Goal: Information Seeking & Learning: Find specific fact

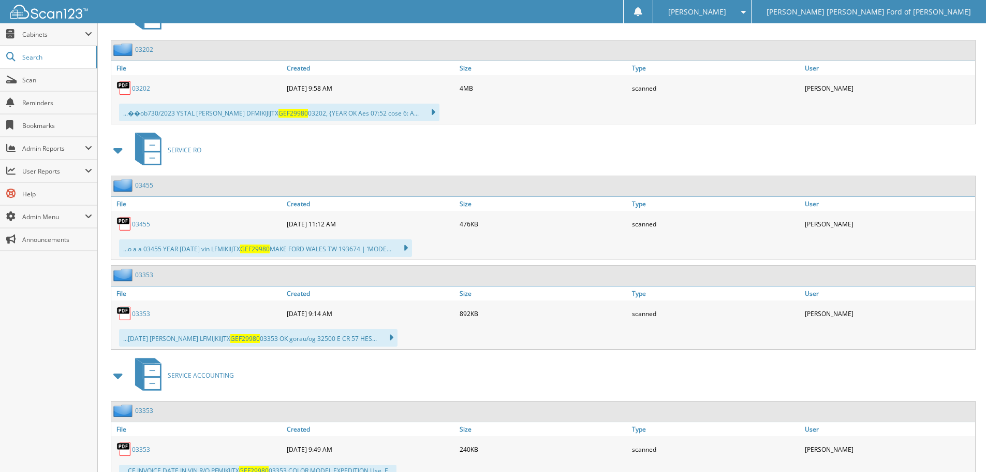
click at [287, 155] on div "SERVICE RO" at bounding box center [542, 149] width 868 height 41
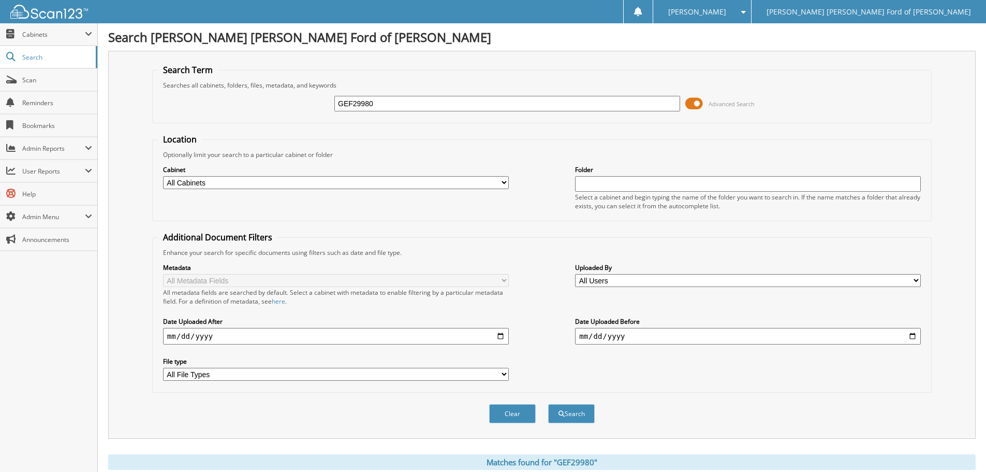
click at [396, 109] on input "GEF29980" at bounding box center [507, 104] width 346 height 16
type input "[PERSON_NAME]"
click at [548, 404] on button "Search" at bounding box center [571, 413] width 47 height 19
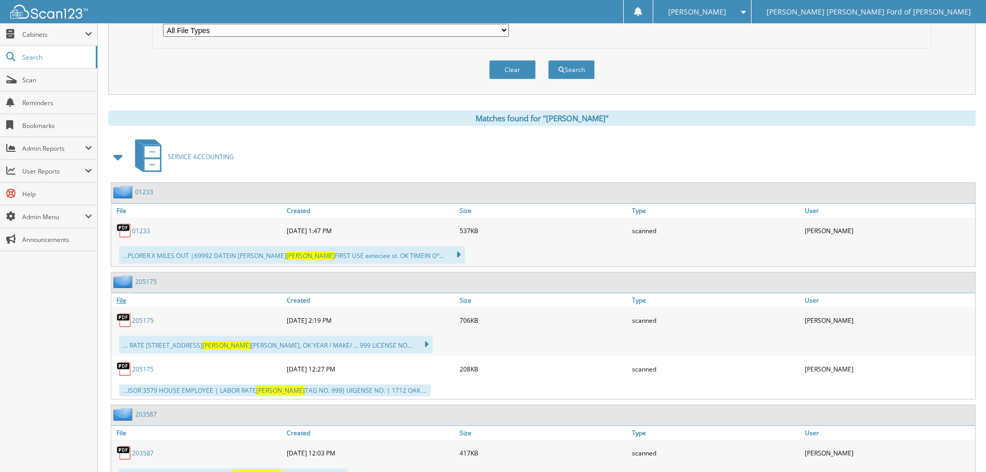
scroll to position [362, 0]
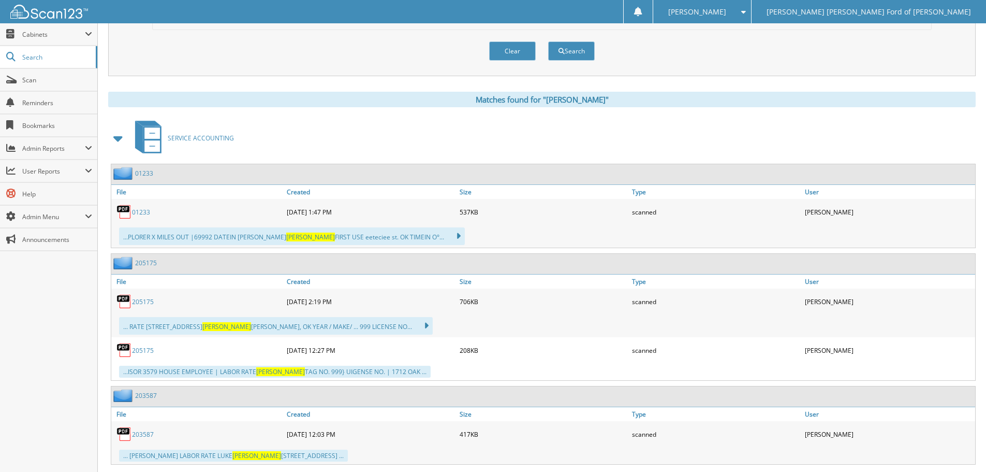
click at [149, 300] on link "205175" at bounding box center [143, 301] width 22 height 9
